Goal: Transaction & Acquisition: Purchase product/service

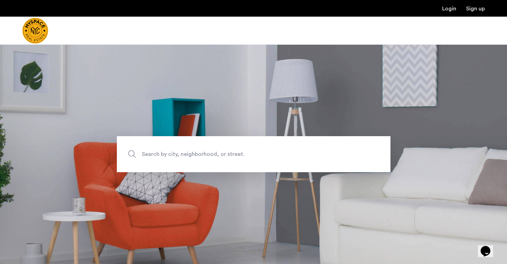
click at [162, 152] on span "Search by city, neighborhood, or street." at bounding box center [237, 154] width 191 height 9
click at [162, 152] on input "Search by city, neighborhood, or street." at bounding box center [254, 154] width 274 height 36
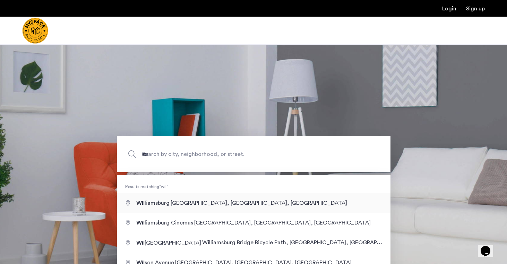
type input "**********"
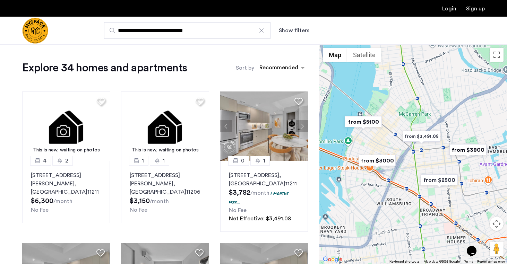
click at [295, 31] on button "Show filters" at bounding box center [294, 30] width 31 height 8
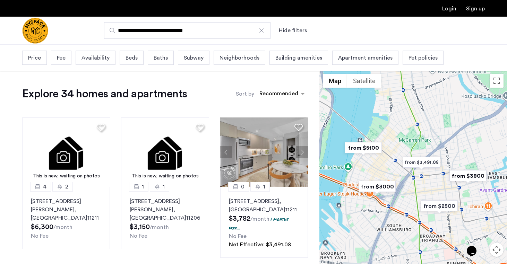
click at [128, 58] on span "Beds" at bounding box center [131, 58] width 12 height 8
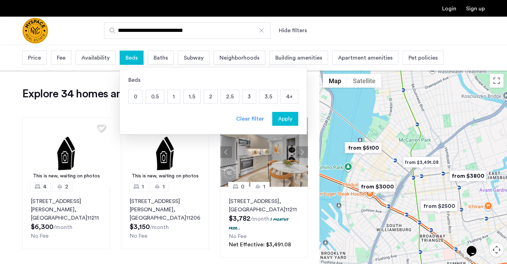
click at [212, 95] on p "2" at bounding box center [211, 96] width 14 height 13
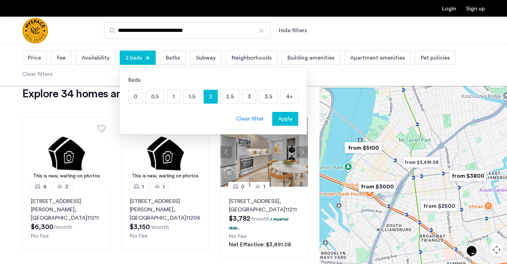
click at [288, 121] on span "Apply" at bounding box center [285, 119] width 14 height 8
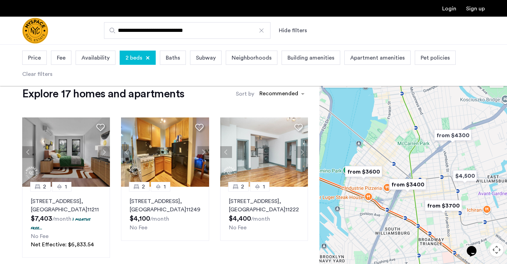
click at [36, 60] on span "Price" at bounding box center [34, 58] width 13 height 8
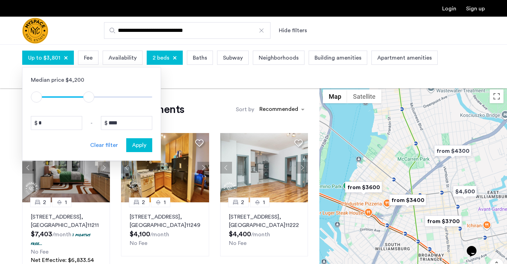
type input "****"
drag, startPoint x: 146, startPoint y: 98, endPoint x: 92, endPoint y: 100, distance: 54.5
click at [92, 100] on span "ngx-slider-max" at bounding box center [91, 97] width 11 height 11
click at [134, 145] on span "Apply" at bounding box center [139, 145] width 14 height 8
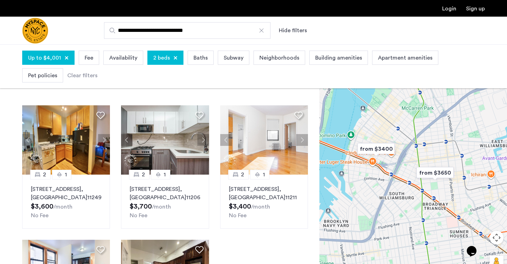
scroll to position [28, 0]
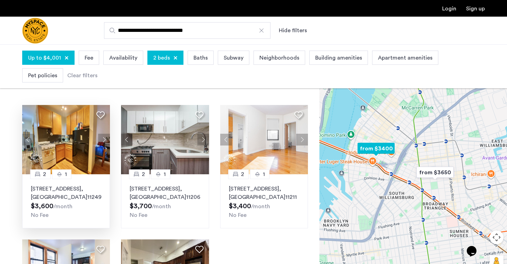
click at [106, 139] on button "Next apartment" at bounding box center [104, 140] width 12 height 12
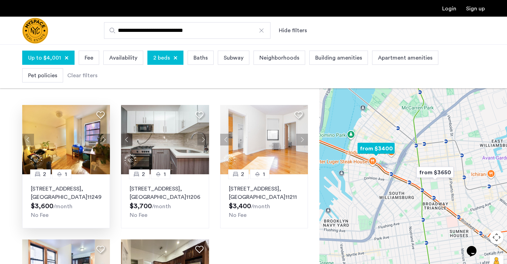
click at [106, 139] on button "Next apartment" at bounding box center [104, 140] width 12 height 12
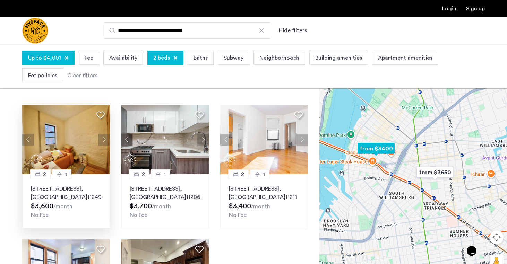
click at [106, 139] on button "Next apartment" at bounding box center [104, 140] width 12 height 12
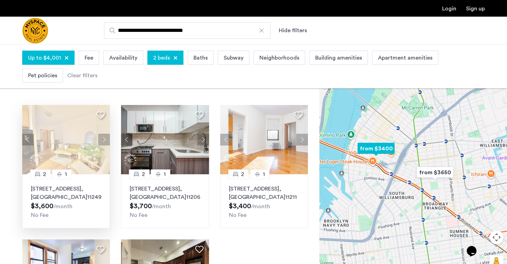
click at [106, 139] on button "Next apartment" at bounding box center [104, 140] width 12 height 12
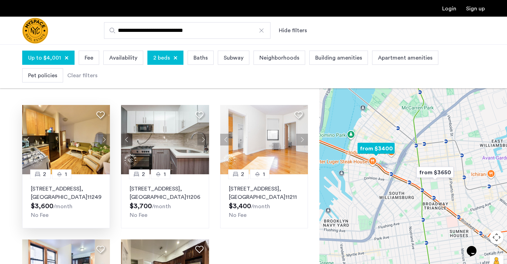
click at [106, 139] on button "Next apartment" at bounding box center [104, 140] width 12 height 12
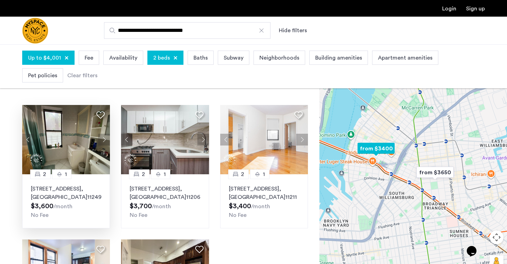
click at [106, 139] on button "Next apartment" at bounding box center [104, 140] width 12 height 12
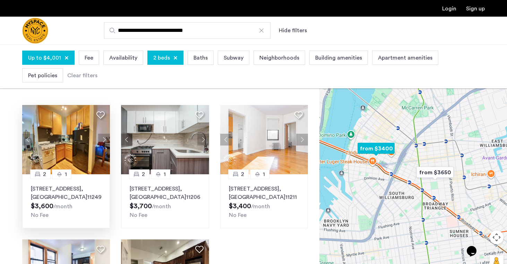
click at [106, 139] on button "Next apartment" at bounding box center [104, 140] width 12 height 12
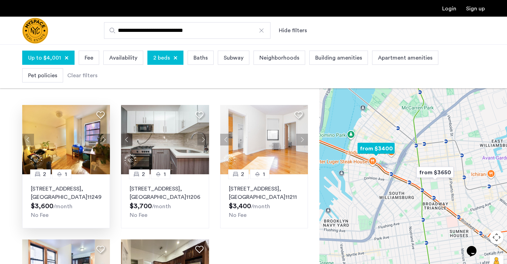
click at [106, 139] on button "Next apartment" at bounding box center [104, 140] width 12 height 12
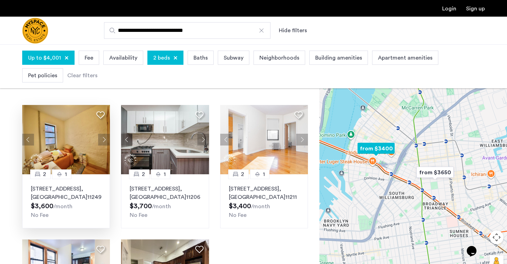
click at [106, 139] on button "Next apartment" at bounding box center [104, 140] width 12 height 12
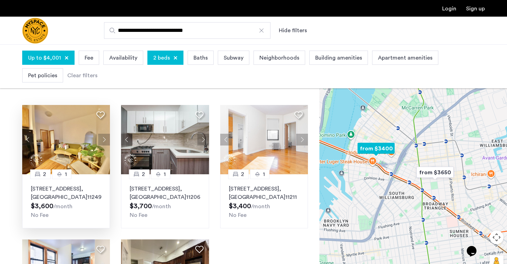
click at [106, 139] on button "Next apartment" at bounding box center [104, 140] width 12 height 12
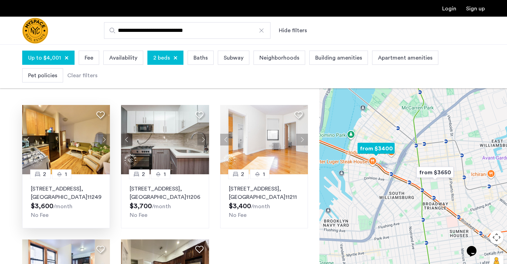
click at [106, 139] on button "Next apartment" at bounding box center [104, 140] width 12 height 12
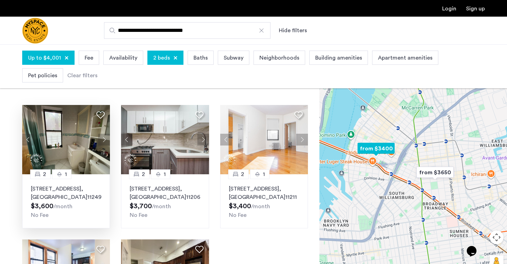
click at [106, 139] on button "Next apartment" at bounding box center [104, 140] width 12 height 12
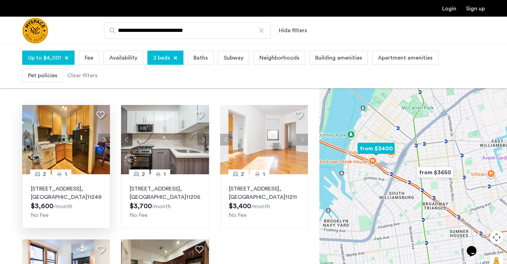
click at [106, 139] on button "Next apartment" at bounding box center [104, 140] width 12 height 12
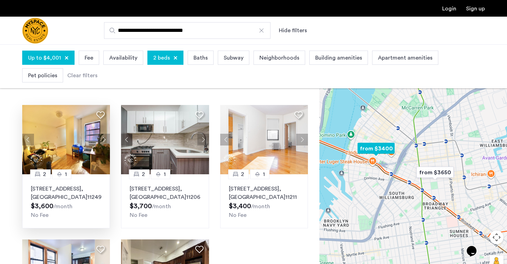
click at [106, 139] on button "Next apartment" at bounding box center [104, 140] width 12 height 12
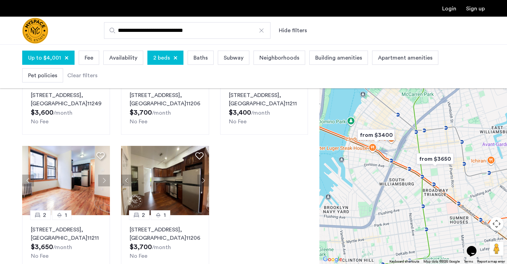
scroll to position [137, 0]
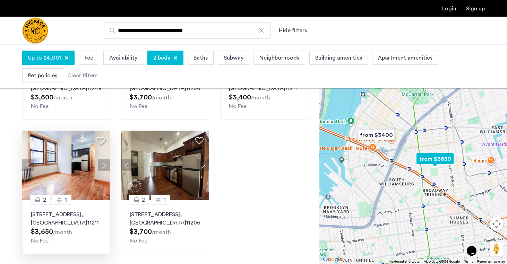
click at [103, 165] on button "Next apartment" at bounding box center [104, 165] width 12 height 12
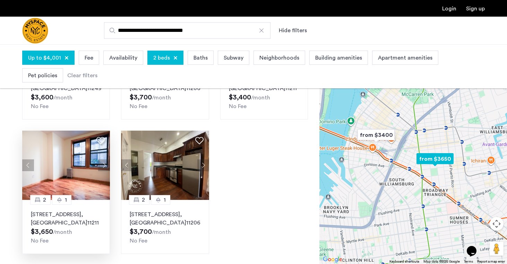
click at [103, 165] on button "Next apartment" at bounding box center [104, 165] width 12 height 12
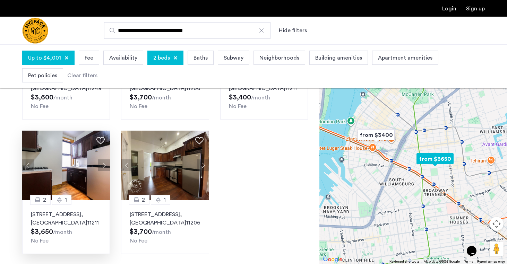
click at [103, 165] on button "Next apartment" at bounding box center [104, 165] width 12 height 12
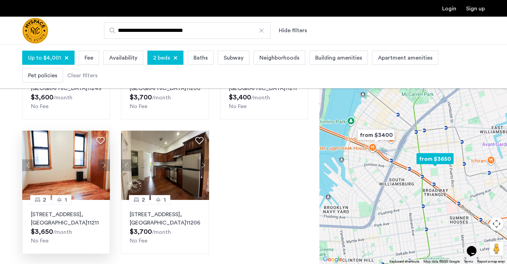
click at [103, 165] on button "Next apartment" at bounding box center [104, 165] width 12 height 12
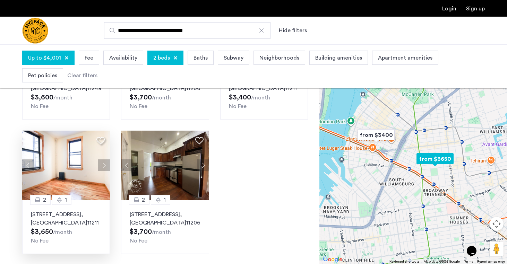
click at [103, 166] on button "Next apartment" at bounding box center [104, 165] width 12 height 12
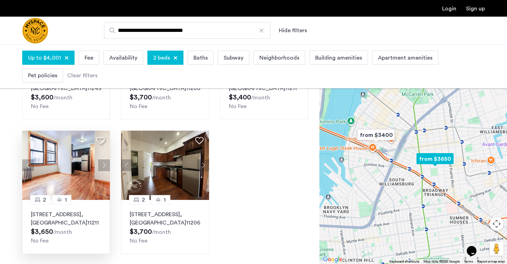
click at [103, 166] on button "Next apartment" at bounding box center [104, 165] width 12 height 12
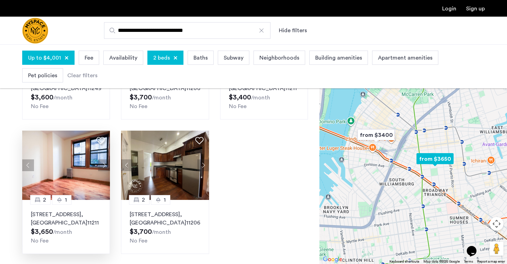
click at [103, 166] on button "Next apartment" at bounding box center [104, 165] width 12 height 12
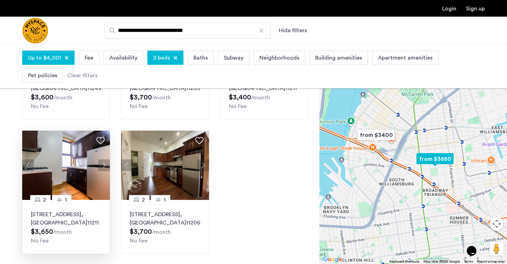
click at [103, 166] on button "Next apartment" at bounding box center [104, 165] width 12 height 12
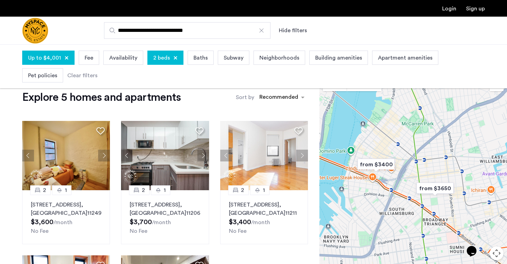
scroll to position [9, 0]
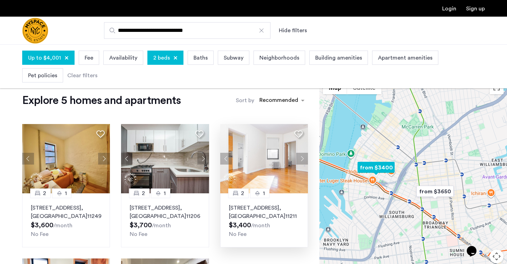
click at [302, 160] on button "Next apartment" at bounding box center [302, 159] width 12 height 12
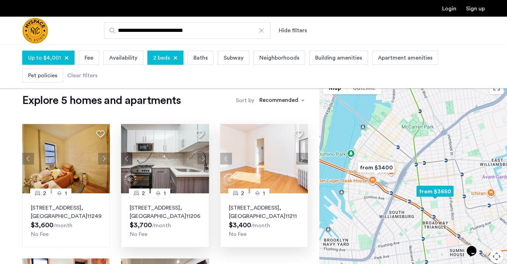
scroll to position [0, 0]
